Goal: Use online tool/utility: Utilize a website feature to perform a specific function

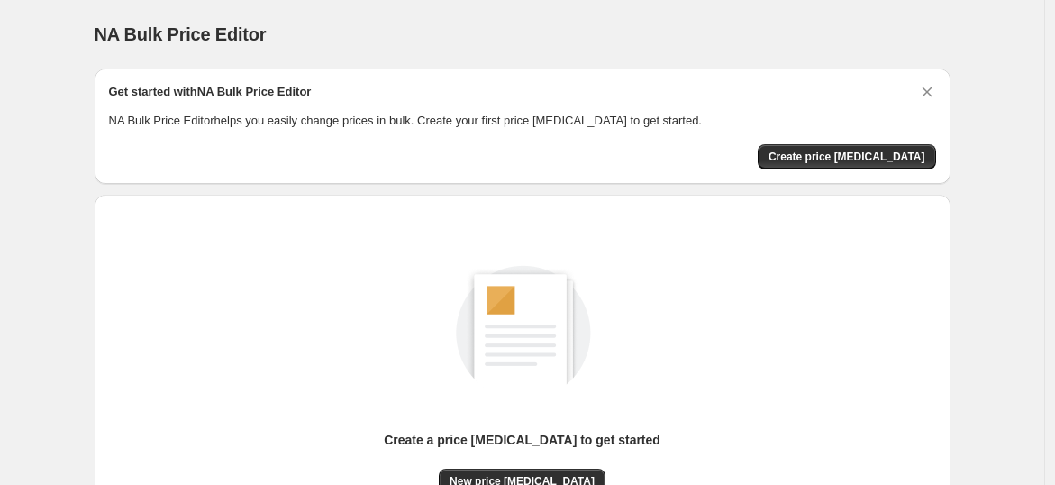
scroll to position [189, 0]
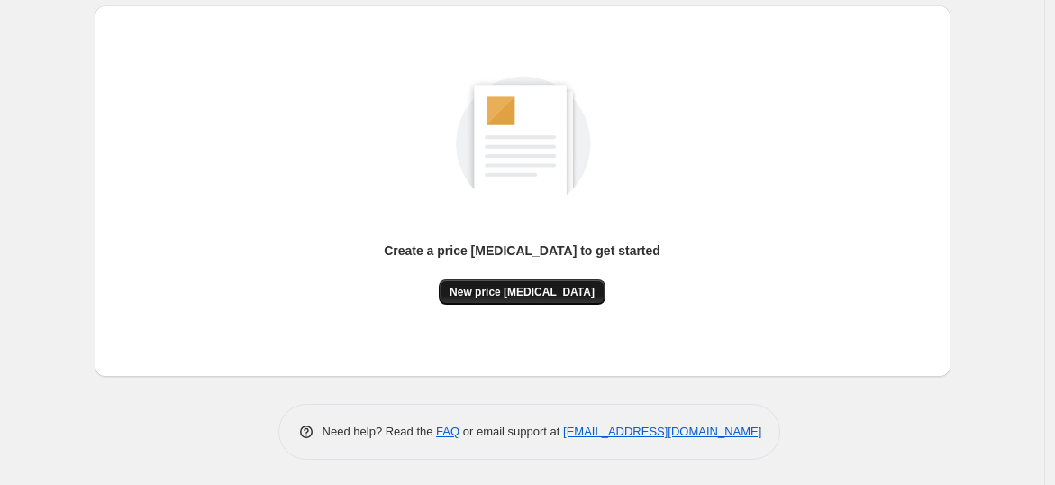
click at [525, 294] on span "New price change job" at bounding box center [522, 292] width 145 height 14
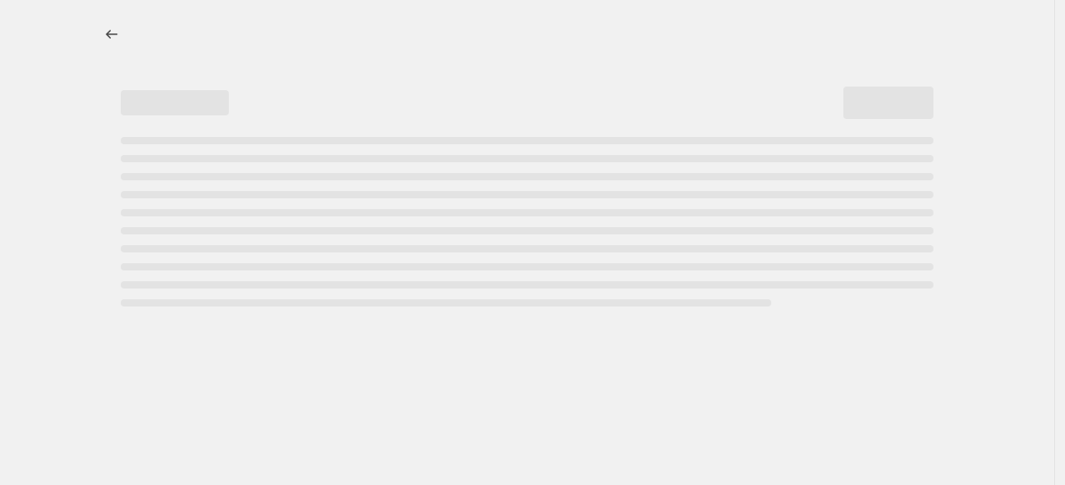
select select "percentage"
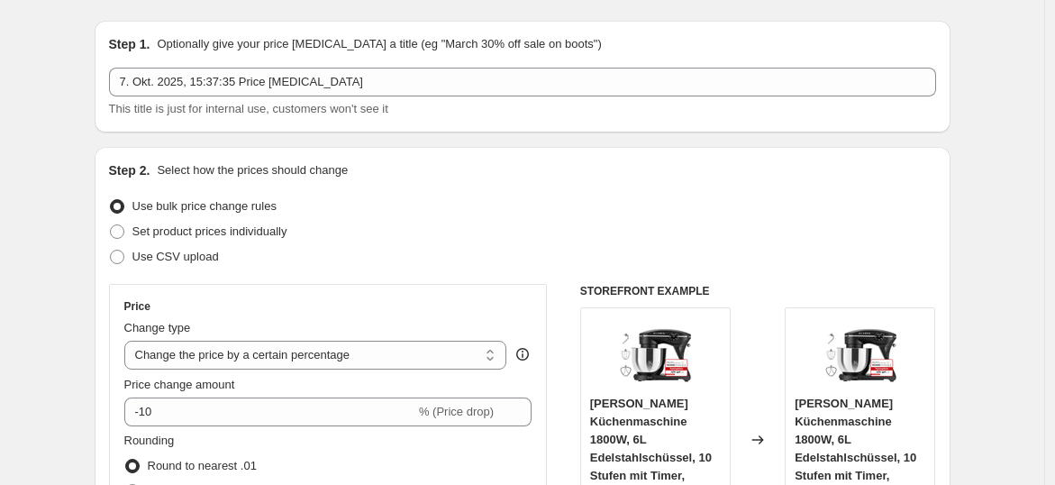
scroll to position [200, 0]
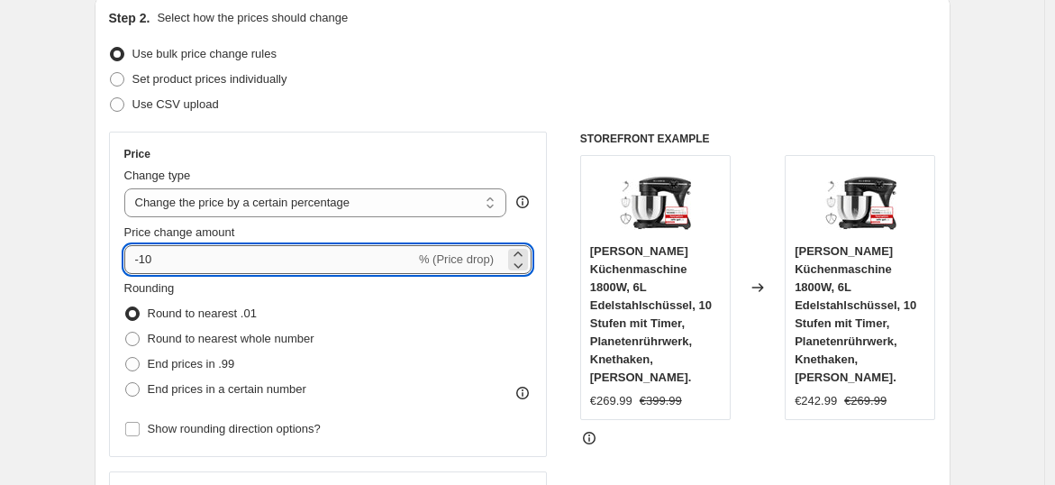
click at [218, 258] on input "-10" at bounding box center [269, 259] width 291 height 29
type input "-1"
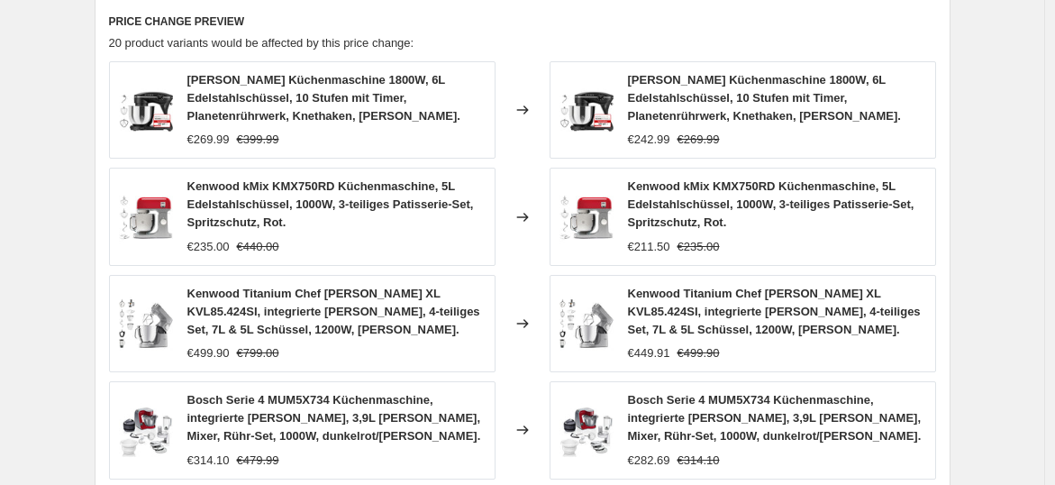
scroll to position [1431, 0]
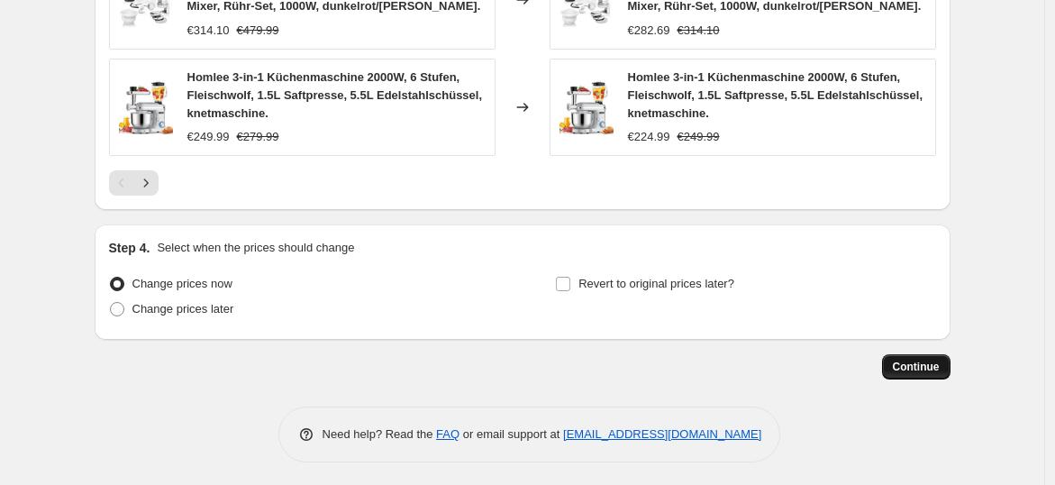
type input "-39"
click at [925, 354] on button "Continue" at bounding box center [916, 366] width 68 height 25
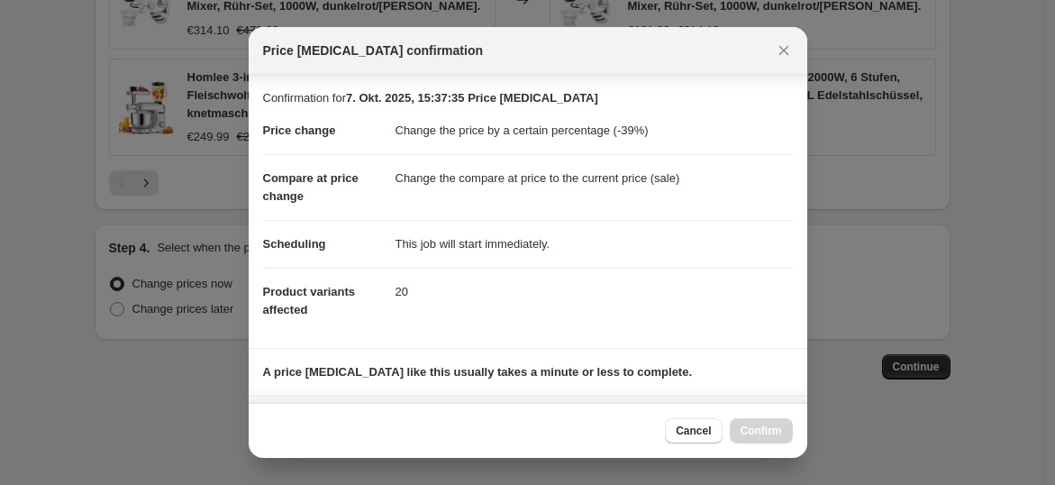
scroll to position [271, 0]
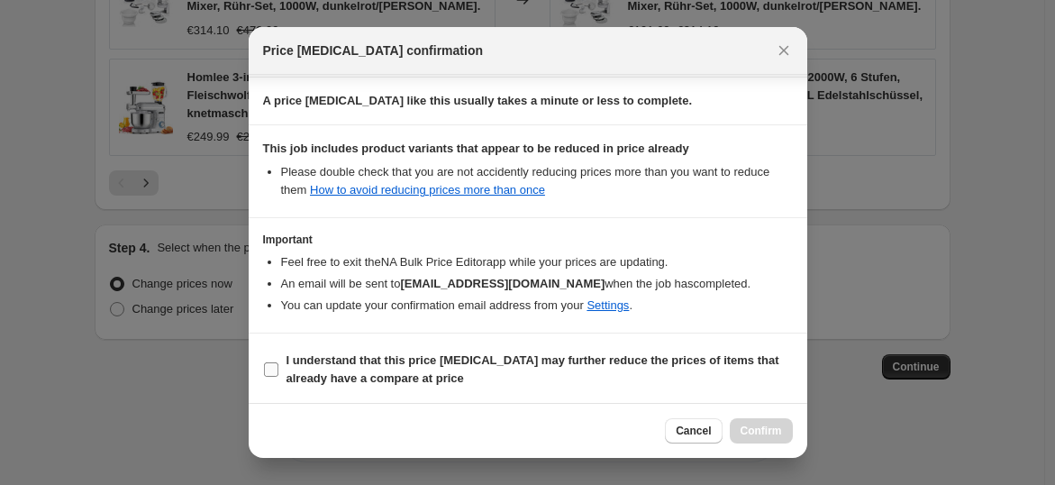
click at [513, 367] on span "I understand that this price change job may further reduce the prices of items …" at bounding box center [540, 369] width 506 height 36
click at [278, 367] on input "I understand that this price change job may further reduce the prices of items …" at bounding box center [271, 369] width 14 height 14
checkbox input "true"
click at [749, 429] on span "Confirm" at bounding box center [761, 430] width 41 height 14
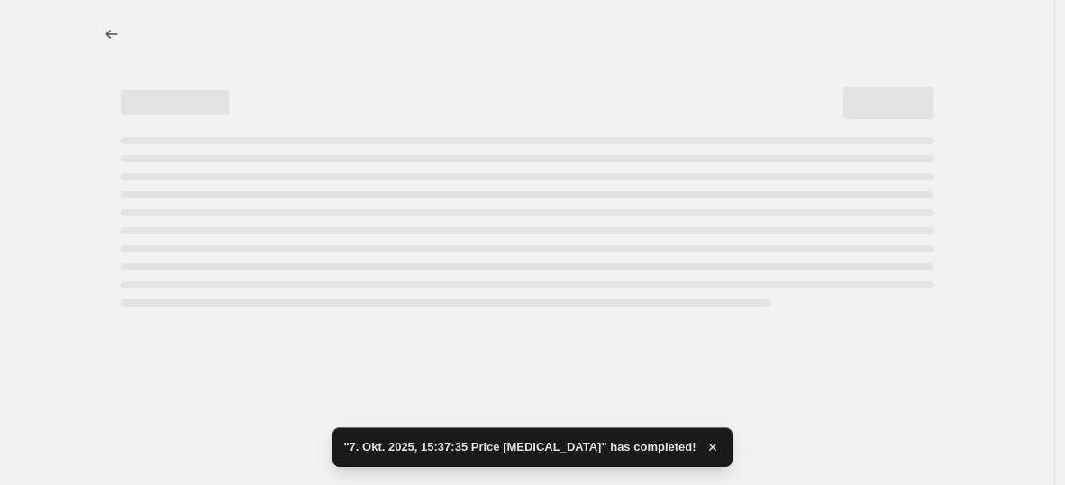
select select "percentage"
